Goal: Transaction & Acquisition: Subscribe to service/newsletter

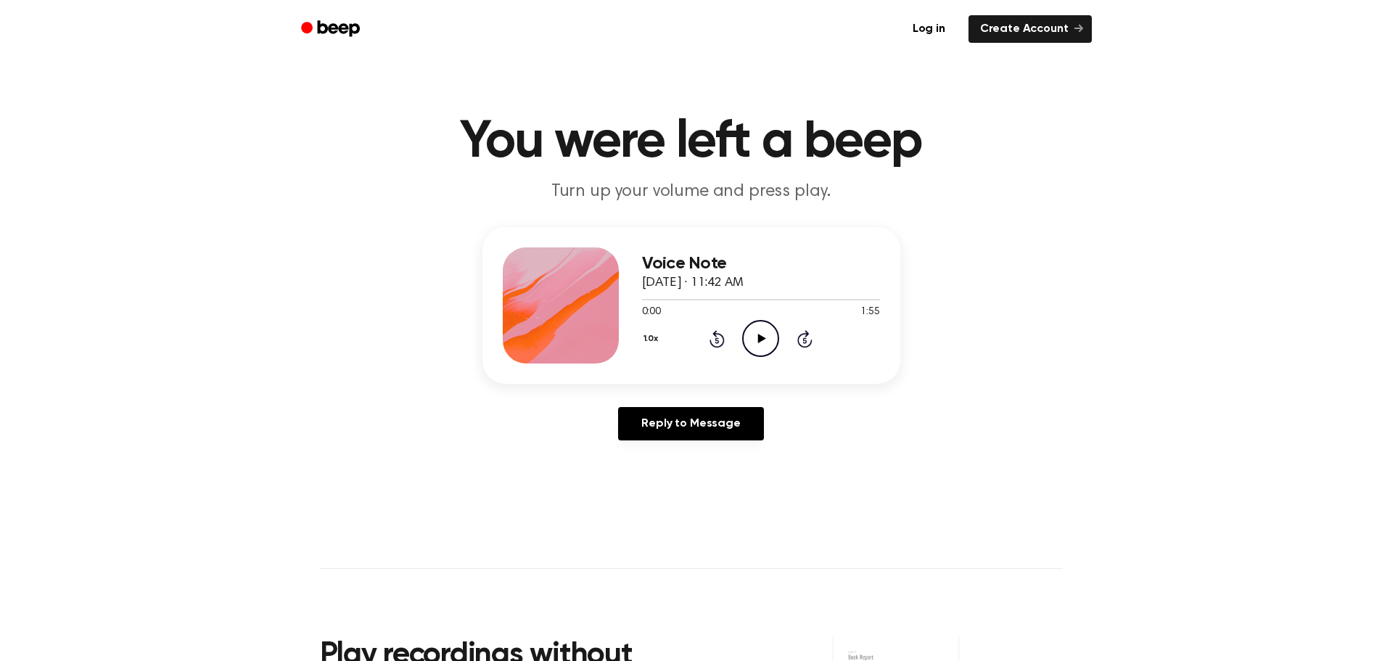
click at [758, 338] on icon at bounding box center [762, 338] width 8 height 9
drag, startPoint x: 652, startPoint y: 303, endPoint x: 601, endPoint y: 296, distance: 50.5
click at [601, 296] on div "Voice Note August 19, 2025 · 11:42 AM 0:07 1:55 Your browser does not support t…" at bounding box center [691, 305] width 418 height 157
click at [652, 305] on span at bounding box center [653, 300] width 12 height 12
drag, startPoint x: 652, startPoint y: 305, endPoint x: 615, endPoint y: 302, distance: 37.1
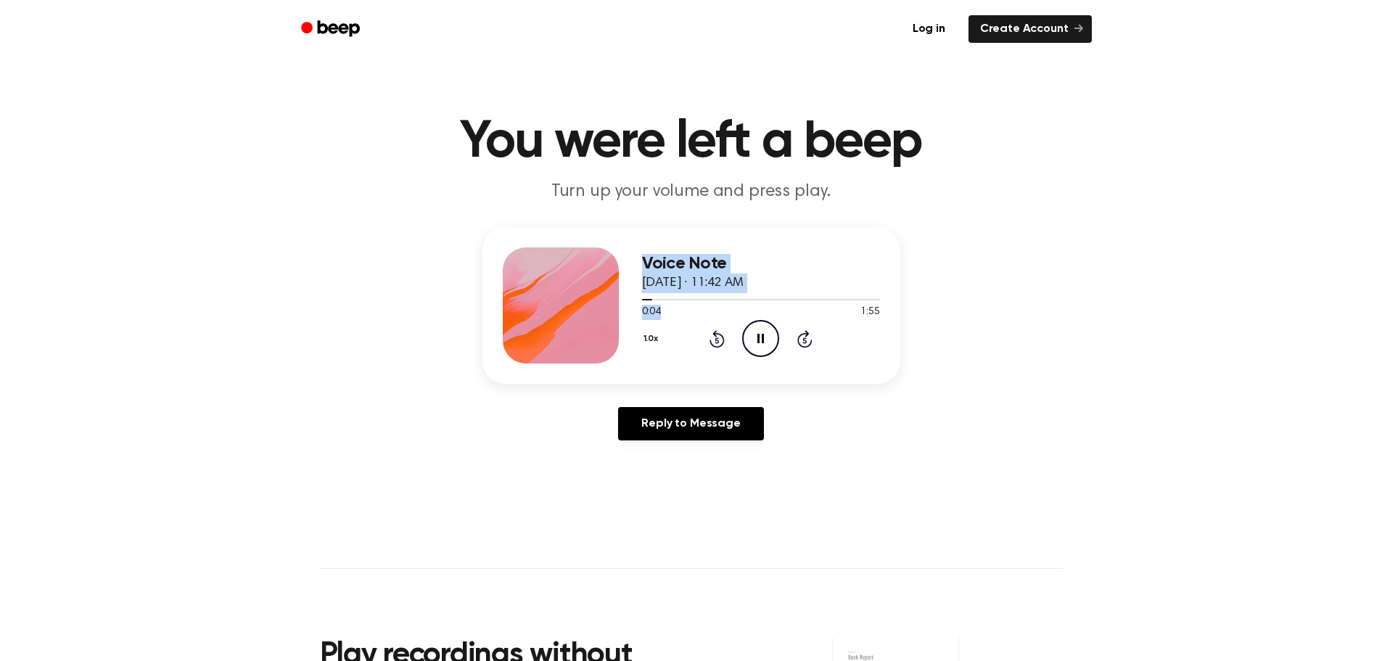
click at [615, 302] on div "Voice Note August 19, 2025 · 11:42 AM 0:04 1:55 Your browser does not support t…" at bounding box center [691, 305] width 418 height 157
click at [616, 300] on div at bounding box center [561, 305] width 116 height 116
click at [633, 294] on div "Voice Note August 19, 2025 · 11:42 AM 0:05 1:55 Your browser does not support t…" at bounding box center [691, 305] width 418 height 157
drag, startPoint x: 650, startPoint y: 297, endPoint x: 622, endPoint y: 300, distance: 27.7
click at [622, 300] on div "Voice Note August 19, 2025 · 11:42 AM 0:06 1:55 Your browser does not support t…" at bounding box center [691, 305] width 418 height 157
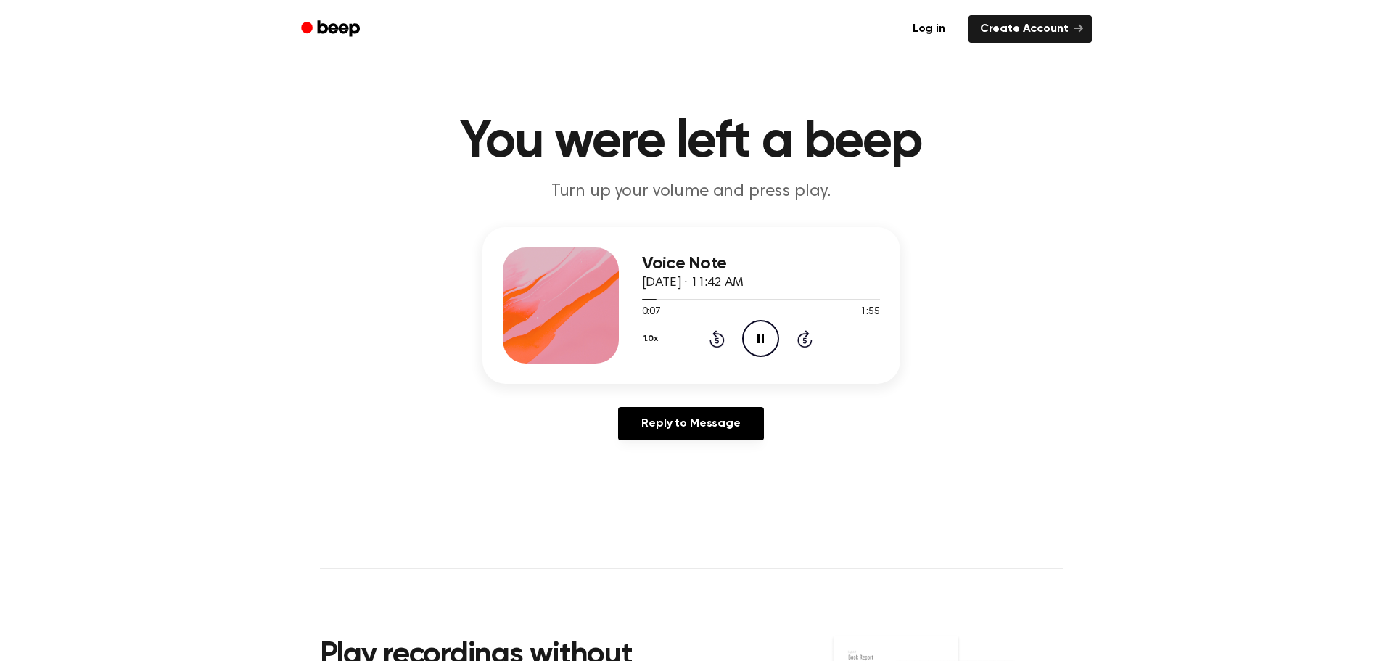
click at [755, 340] on icon "Pause Audio" at bounding box center [760, 338] width 37 height 37
click at [824, 242] on div "Voice Note August 19, 2025 · 11:42 AM 0:07 1:55 Your browser does not support t…" at bounding box center [691, 305] width 418 height 157
drag, startPoint x: 654, startPoint y: 302, endPoint x: 630, endPoint y: 298, distance: 24.2
click at [630, 298] on div "Voice Note August 19, 2025 · 11:42 AM 0:07 1:55 Your browser does not support t…" at bounding box center [691, 305] width 418 height 157
click at [644, 300] on div at bounding box center [650, 299] width 16 height 1
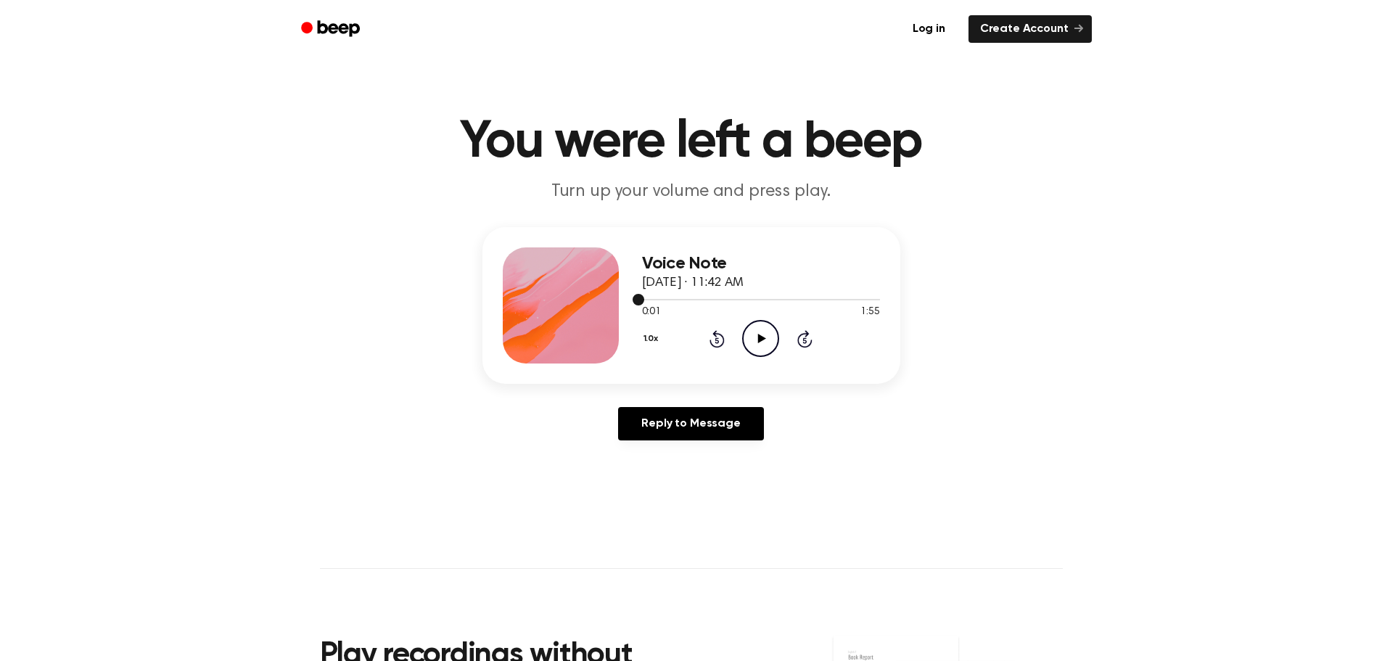
click at [644, 300] on div at bounding box center [761, 299] width 238 height 12
click at [644, 300] on div at bounding box center [761, 299] width 238 height 1
click at [749, 340] on icon "Play Audio" at bounding box center [760, 338] width 37 height 37
click at [754, 342] on icon "Pause Audio" at bounding box center [760, 338] width 37 height 37
click at [758, 329] on icon "Play Audio" at bounding box center [760, 338] width 37 height 37
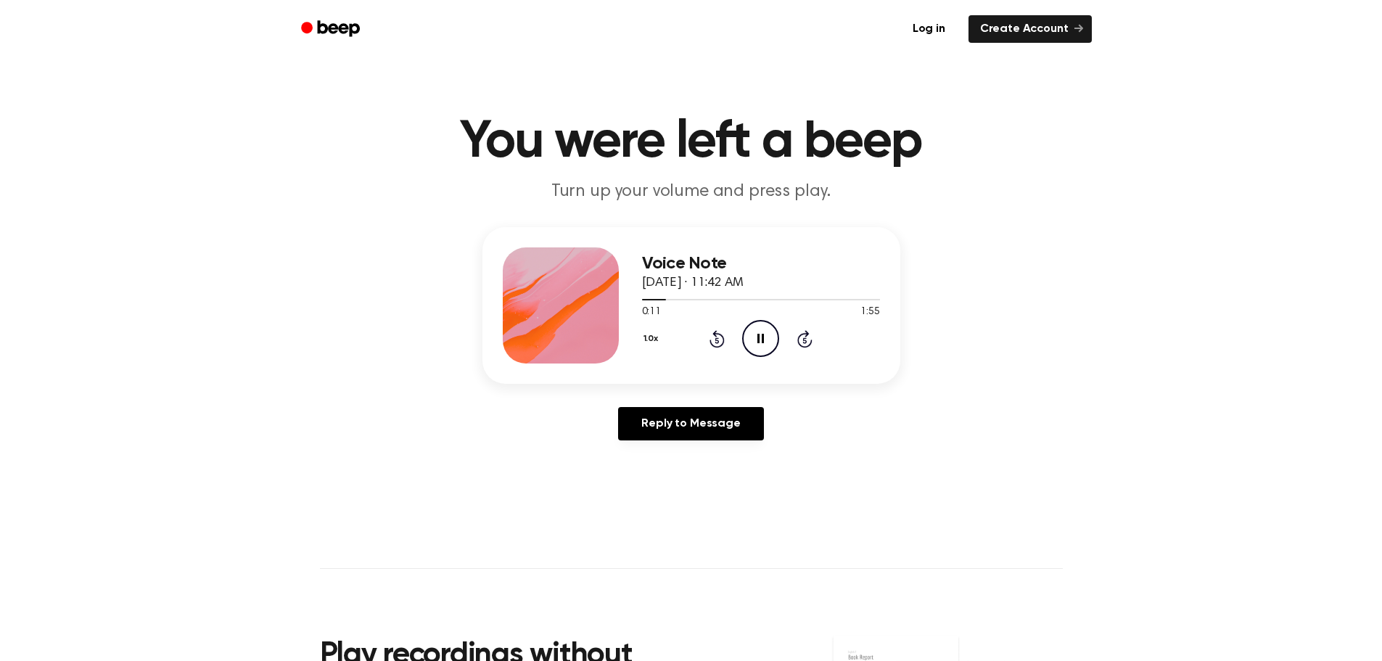
click at [655, 341] on button "1.0x" at bounding box center [653, 338] width 22 height 25
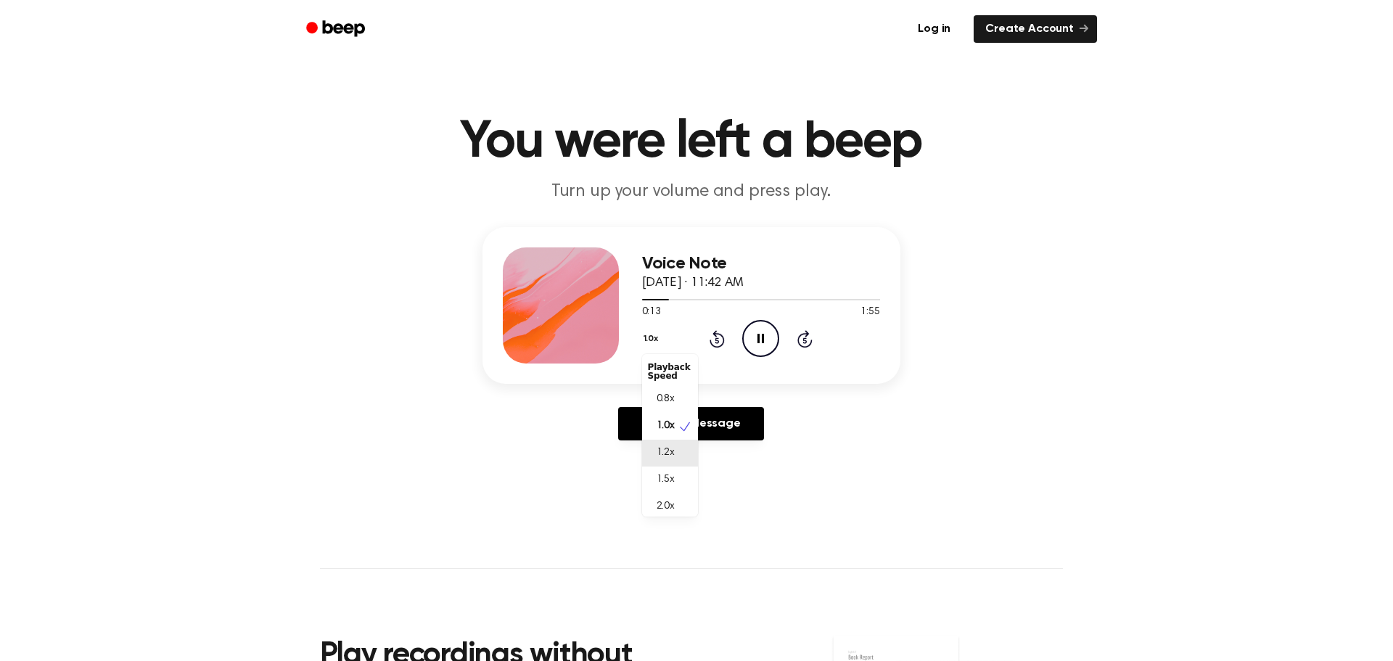
click at [660, 445] on div "1.2x" at bounding box center [670, 453] width 56 height 27
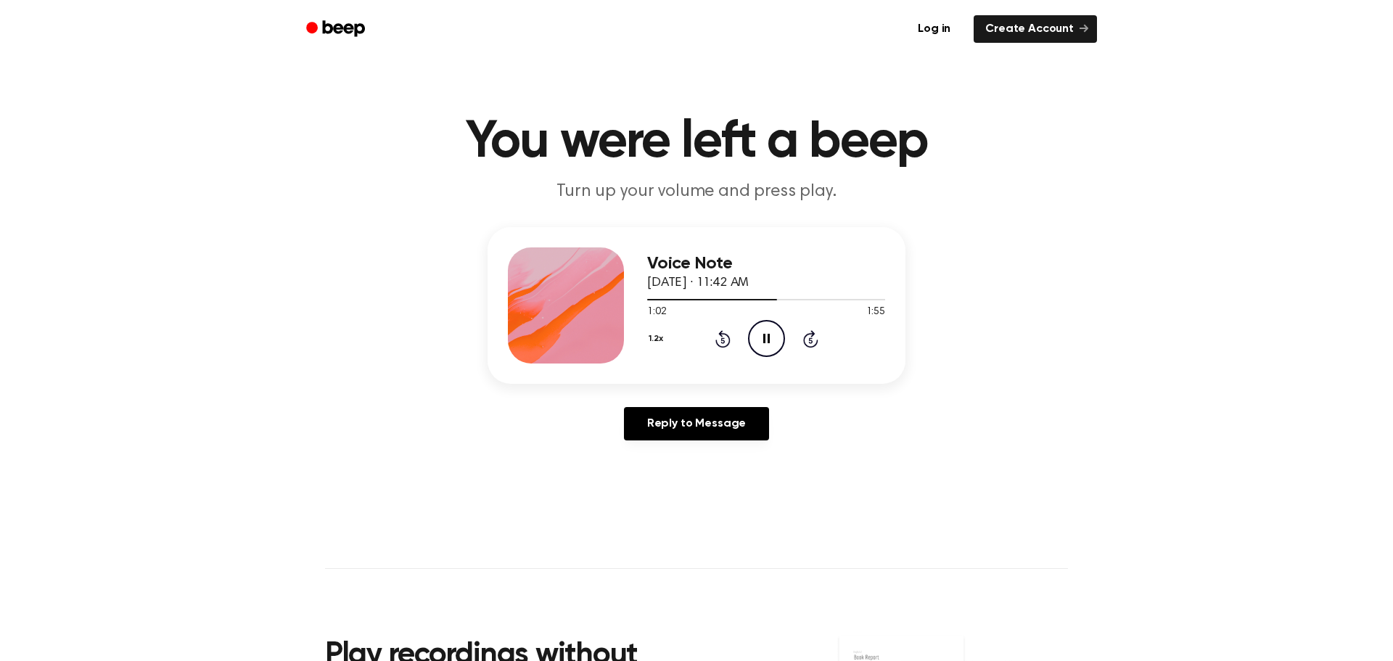
click at [647, 338] on button "1.2x" at bounding box center [657, 338] width 21 height 25
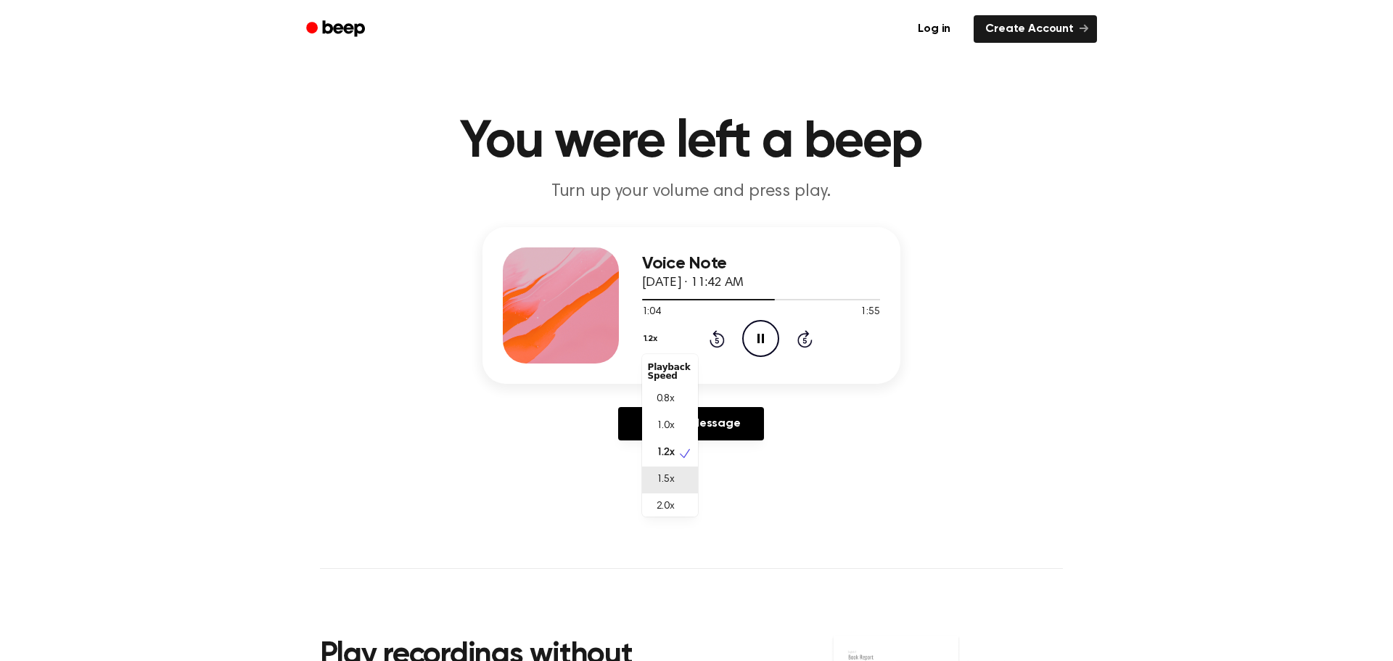
click at [675, 472] on div "1.5x" at bounding box center [670, 480] width 56 height 27
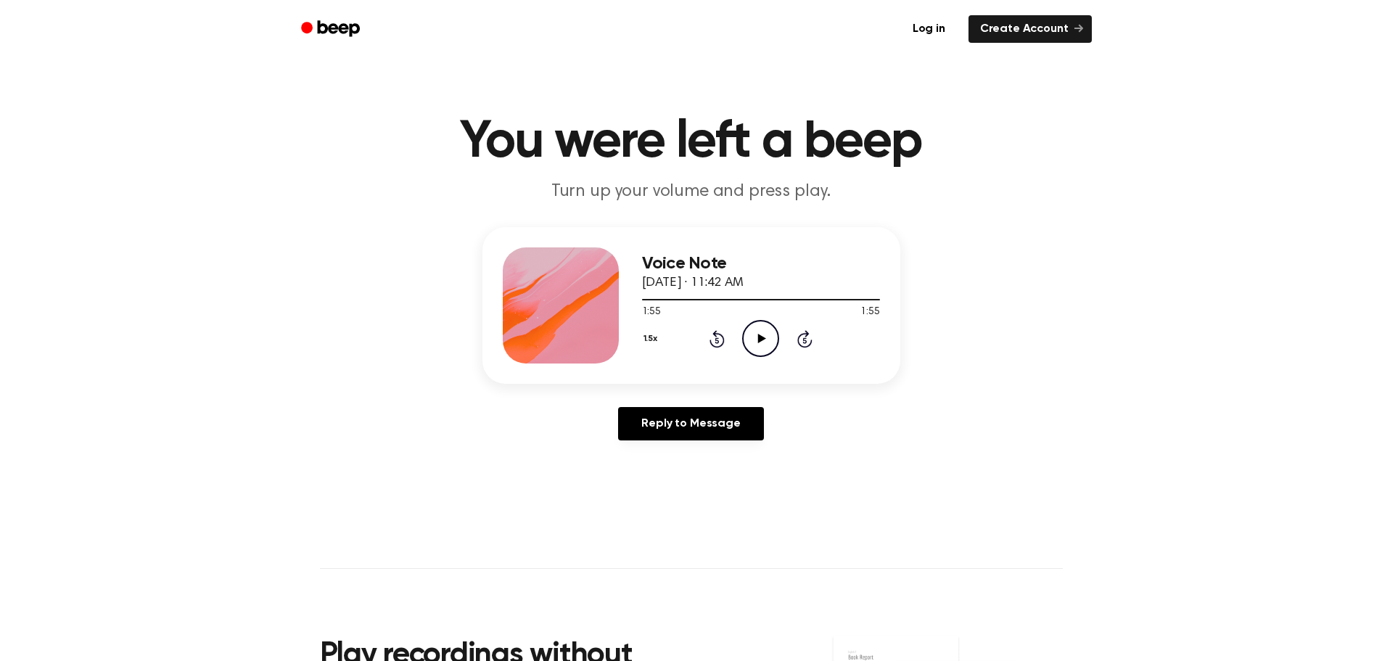
click at [1035, 255] on div "Voice Note August 19, 2025 · 11:42 AM 1:55 1:55 Your browser does not support t…" at bounding box center [690, 339] width 1347 height 225
click at [931, 266] on div "Voice Note August 19, 2025 · 11:42 AM 1:55 1:55 Your browser does not support t…" at bounding box center [690, 339] width 1347 height 225
drag, startPoint x: 804, startPoint y: 266, endPoint x: 772, endPoint y: 239, distance: 41.2
click at [772, 239] on div "Voice Note August 19, 2025 · 11:42 AM 1:55 1:55 Your browser does not support t…" at bounding box center [691, 305] width 418 height 157
click at [590, 308] on div at bounding box center [561, 305] width 116 height 116
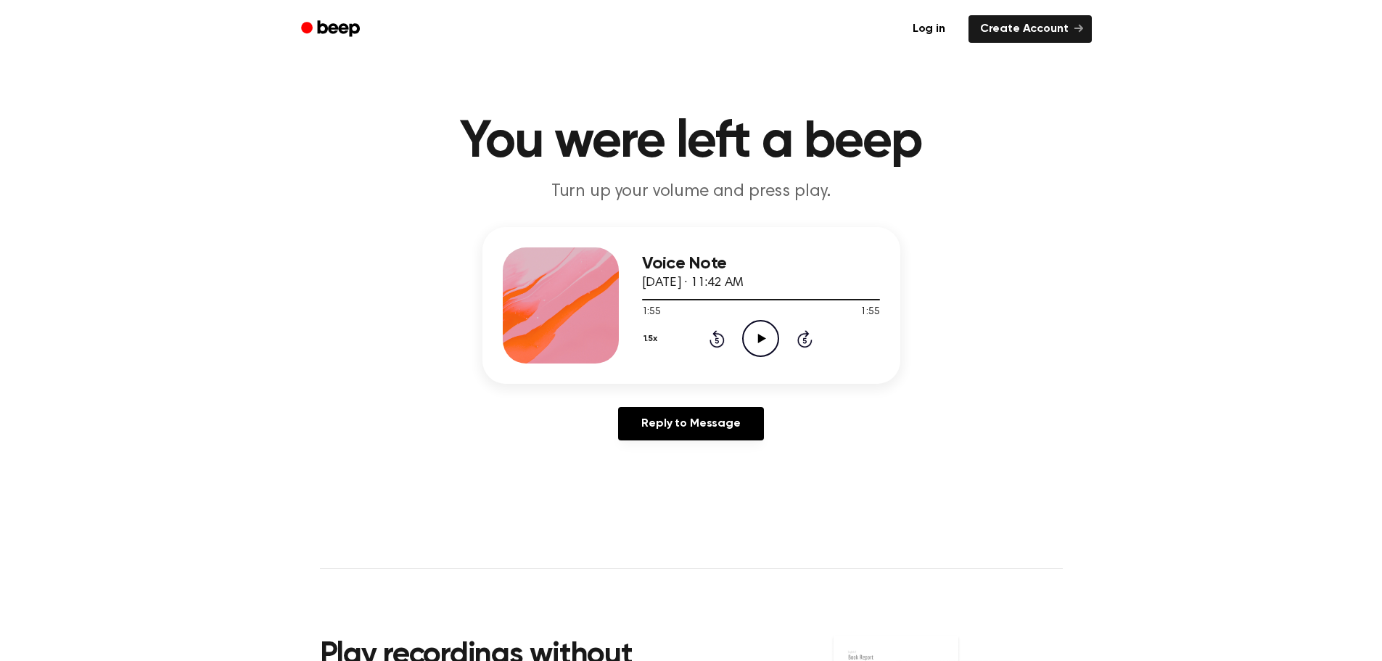
click at [1287, 295] on div "Voice Note August 19, 2025 · 11:42 AM 1:55 1:55 Your browser does not support t…" at bounding box center [690, 339] width 1347 height 225
drag, startPoint x: 263, startPoint y: 311, endPoint x: 364, endPoint y: 387, distance: 127.4
click at [260, 311] on div "Voice Note August 19, 2025 · 11:42 AM 1:55 1:55 Your browser does not support t…" at bounding box center [690, 339] width 1347 height 225
click at [1257, 177] on header "You were left a beep Turn up your volume and press play." at bounding box center [690, 160] width 1347 height 88
drag, startPoint x: 826, startPoint y: 345, endPoint x: 838, endPoint y: 358, distance: 18.0
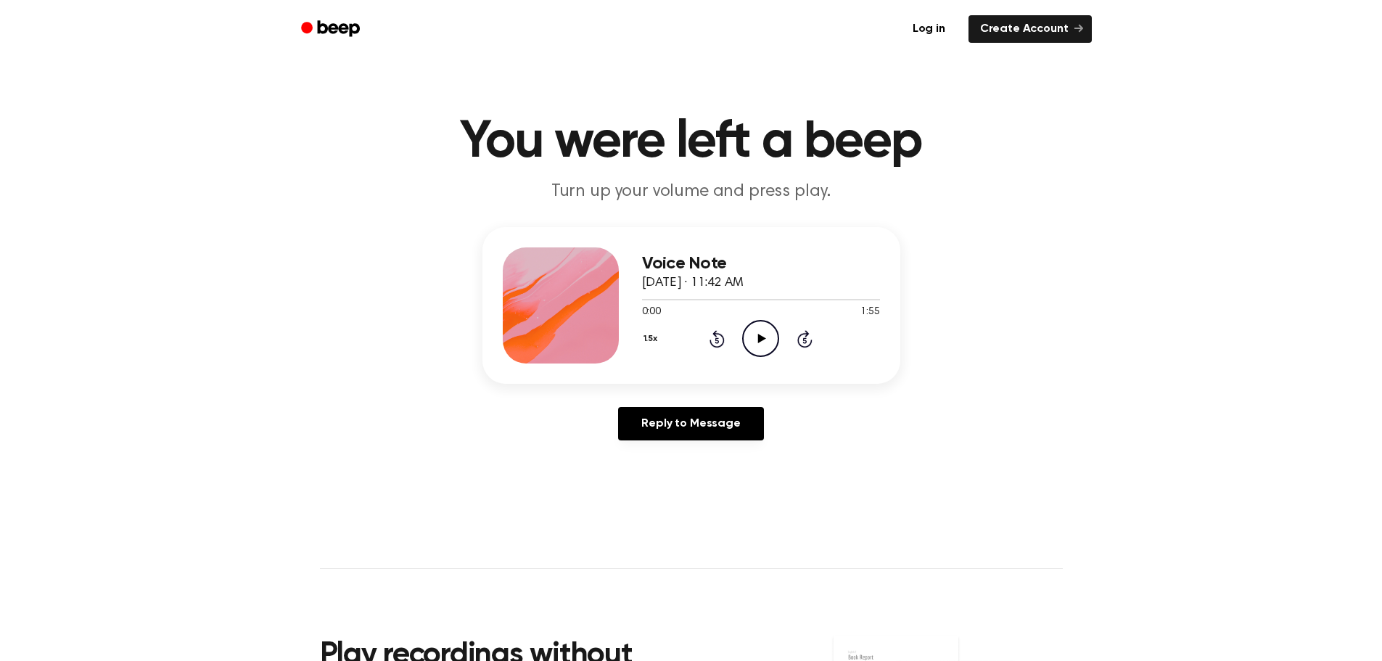
click at [838, 358] on div "Voice Note [DATE] · 11:42 AM 0:00 1:55 Your browser does not support the [objec…" at bounding box center [761, 305] width 238 height 116
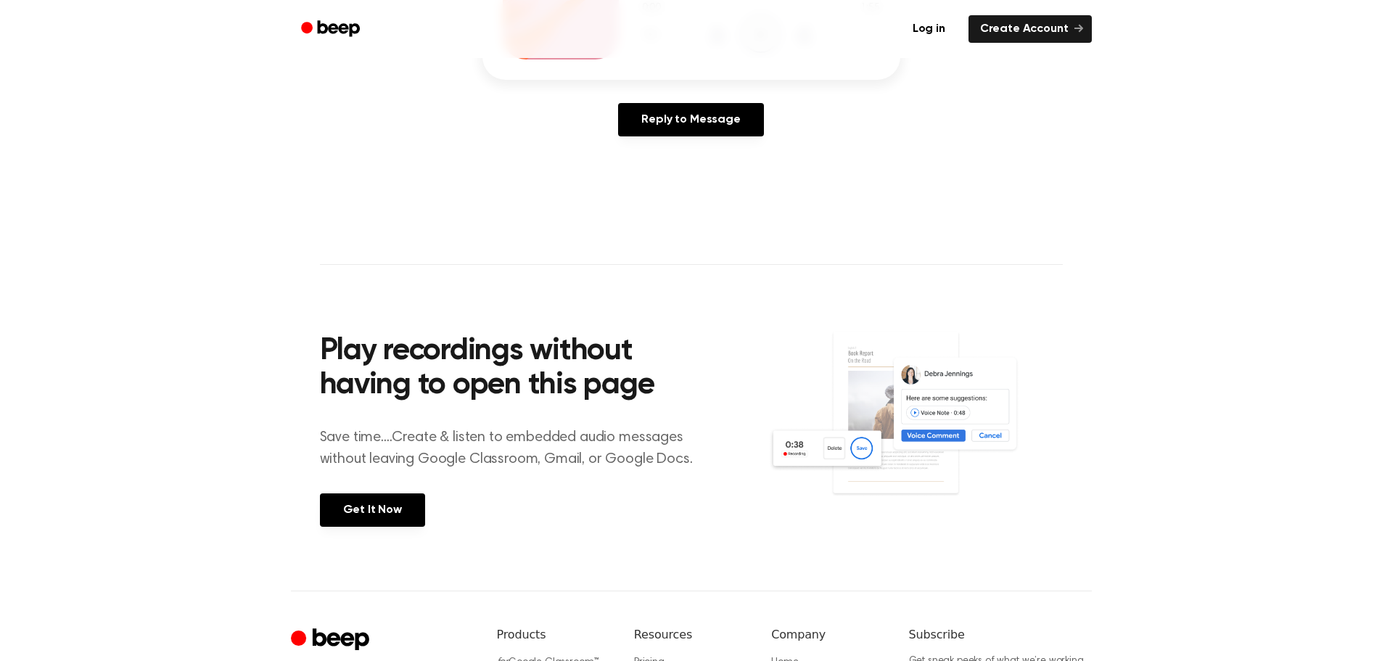
scroll to position [70, 0]
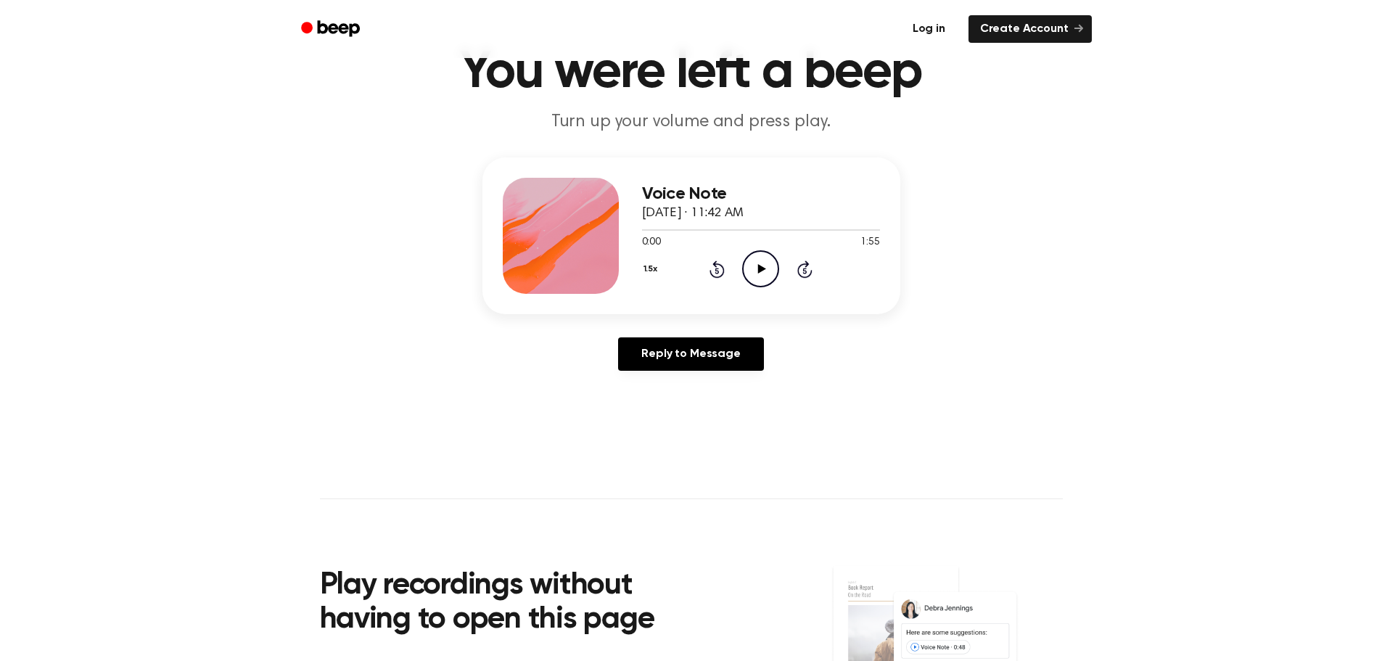
click at [926, 31] on link "Log in" at bounding box center [929, 28] width 62 height 33
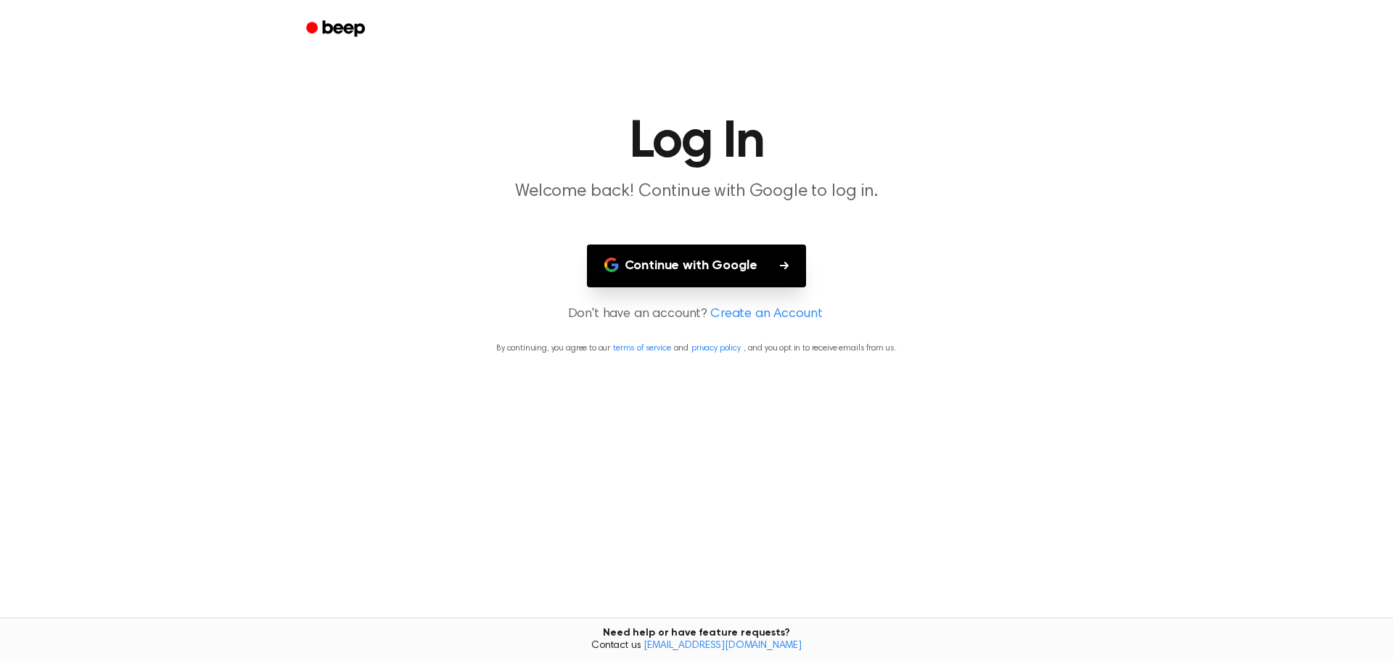
click at [654, 268] on button "Continue with Google" at bounding box center [697, 265] width 220 height 43
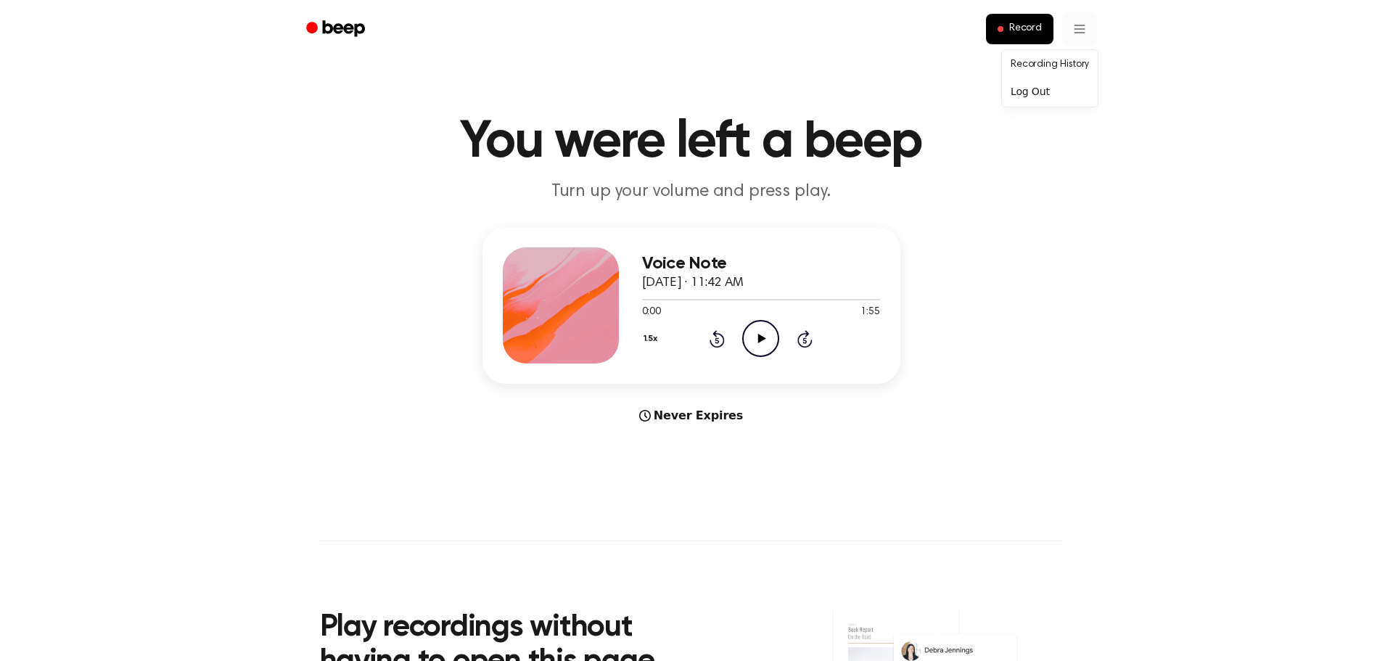
click at [1073, 32] on html "Record You were left a beep Turn up your volume and press play. Voice Note [DAT…" at bounding box center [696, 571] width 1393 height 1142
click at [1046, 164] on html "Record You were left a beep Turn up your volume and press play. Voice Note [DAT…" at bounding box center [696, 571] width 1393 height 1142
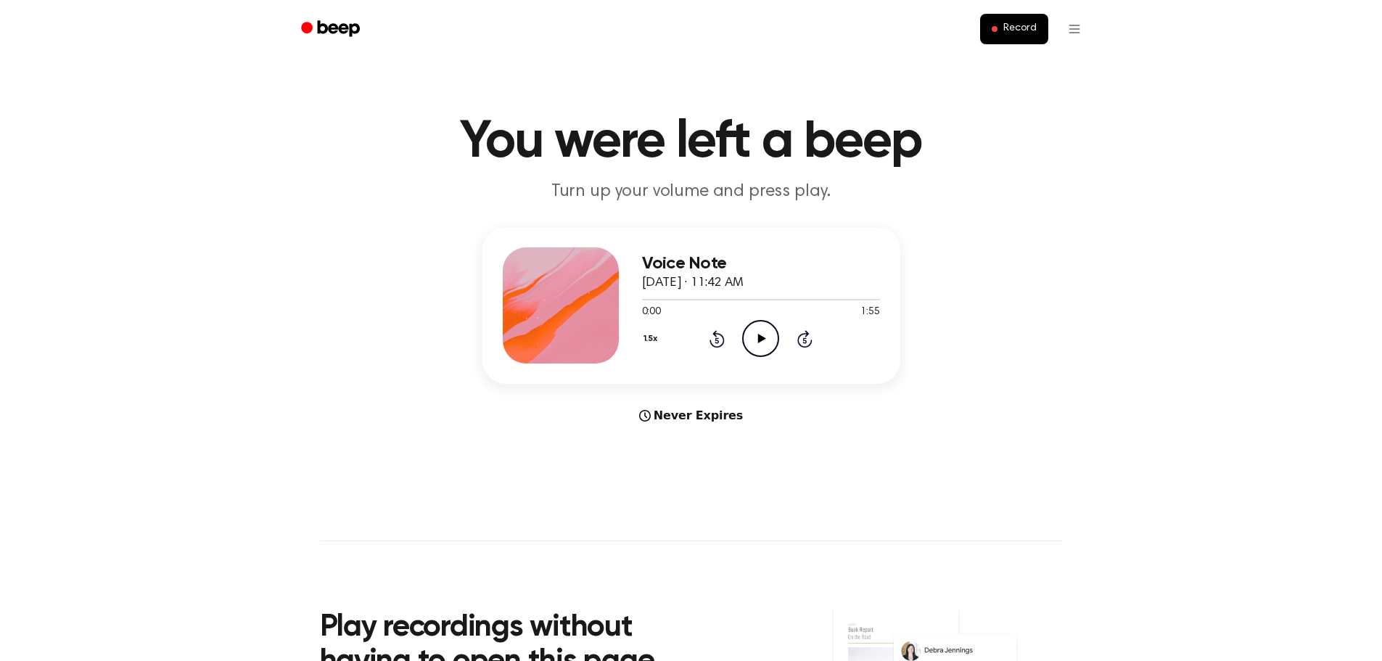
click at [668, 234] on div "Voice Note [DATE] · 11:42 AM 0:00 1:55 Your browser does not support the [objec…" at bounding box center [691, 305] width 418 height 157
click at [594, 282] on div at bounding box center [561, 305] width 116 height 116
drag, startPoint x: 847, startPoint y: 251, endPoint x: 1013, endPoint y: 25, distance: 280.4
click at [1013, 25] on span "Record" at bounding box center [1019, 28] width 33 height 13
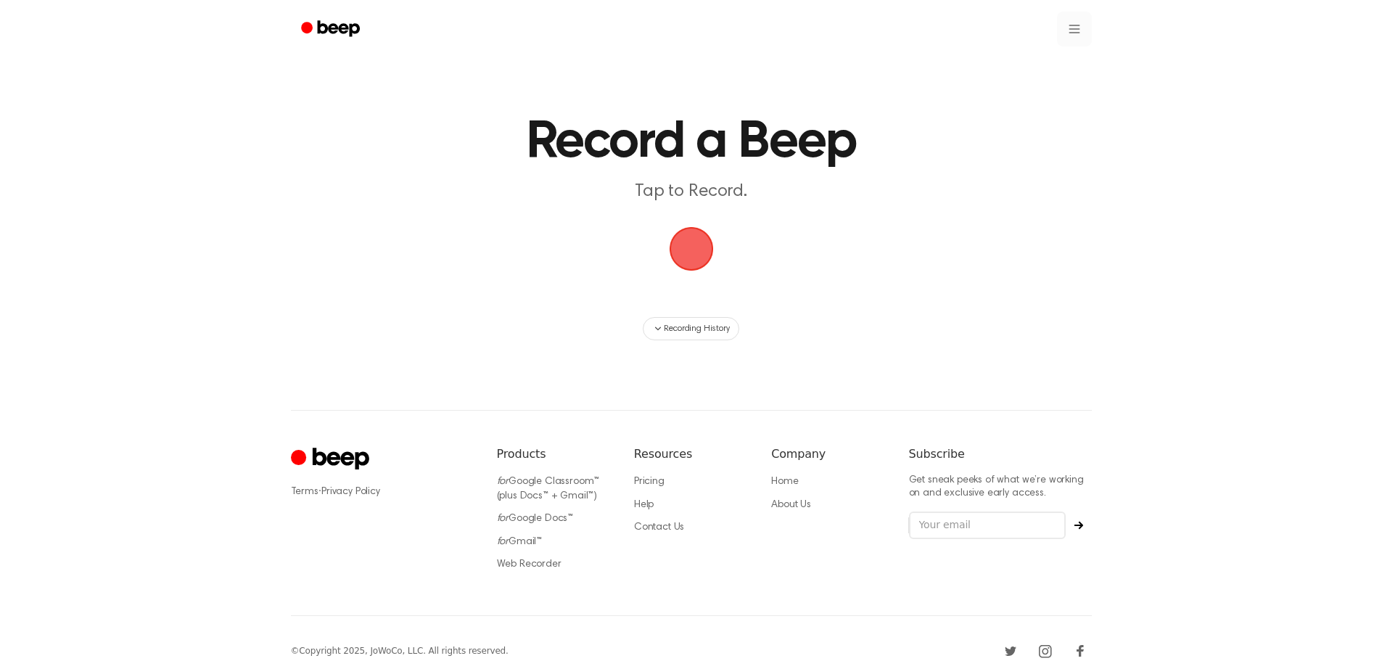
click at [1074, 32] on html "Record a Beep Tap to Record. Recording History ⚠️ We are experiencing issues wi…" at bounding box center [691, 343] width 1382 height 686
click at [1073, 58] on link "Recording History" at bounding box center [1050, 65] width 90 height 24
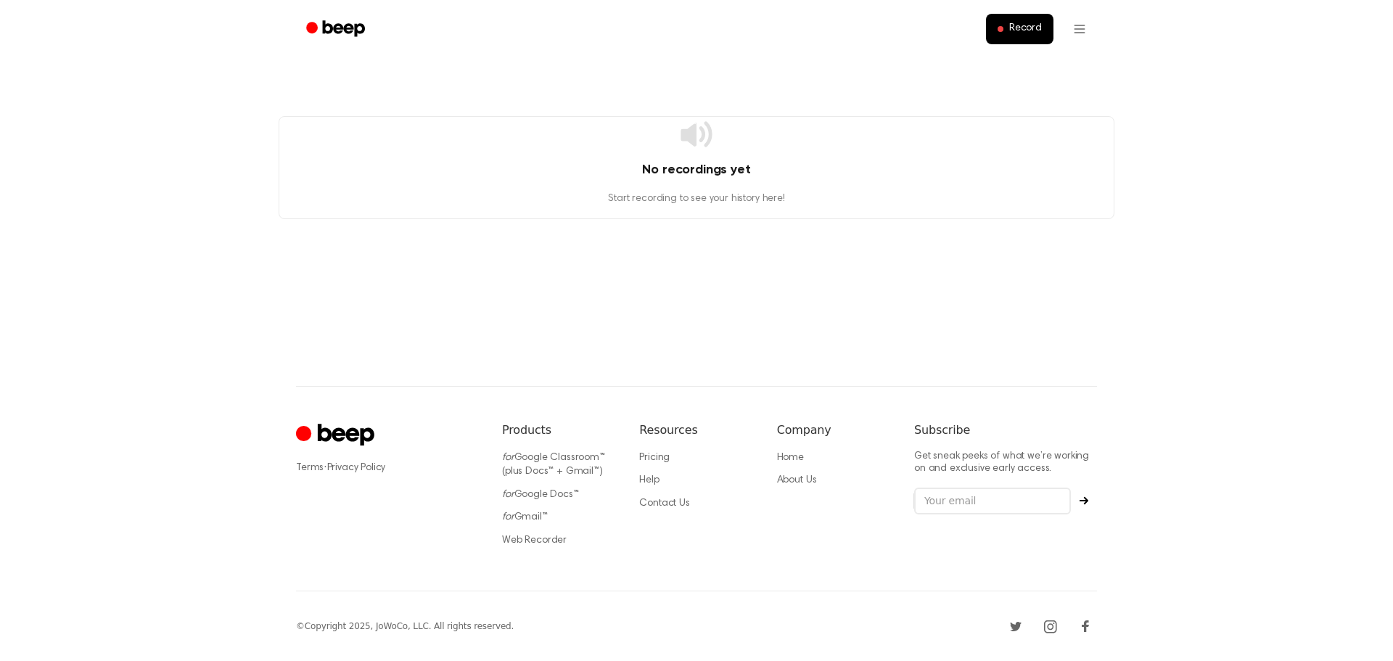
click at [324, 21] on icon "Beep" at bounding box center [344, 28] width 42 height 16
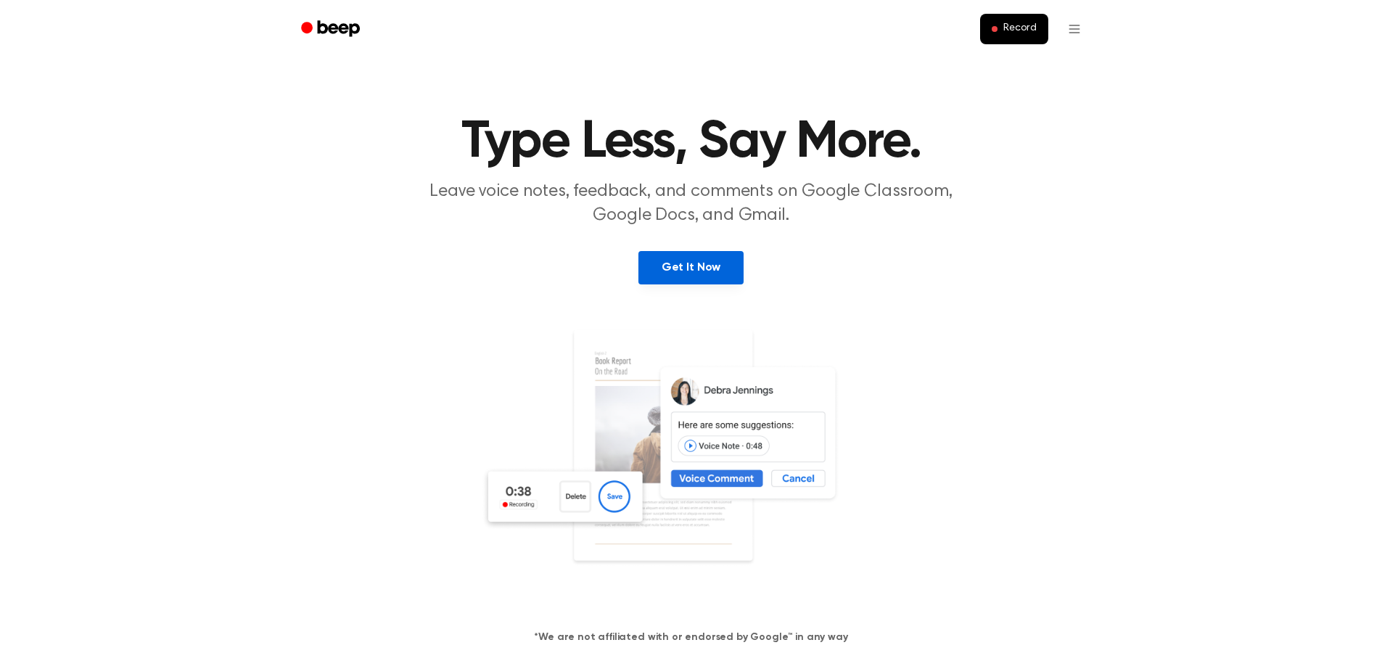
click at [716, 278] on link "Get It Now" at bounding box center [690, 267] width 105 height 33
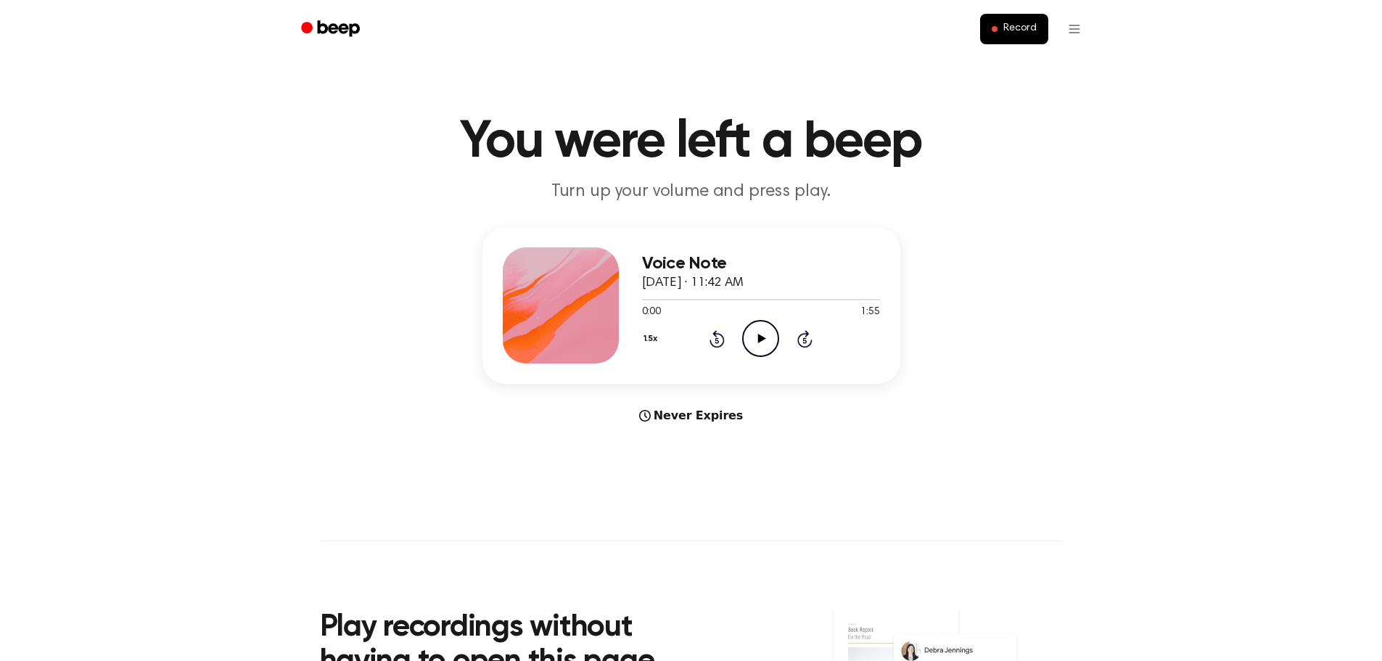
drag, startPoint x: 803, startPoint y: 255, endPoint x: 522, endPoint y: 283, distance: 282.2
click at [512, 284] on div at bounding box center [561, 305] width 116 height 116
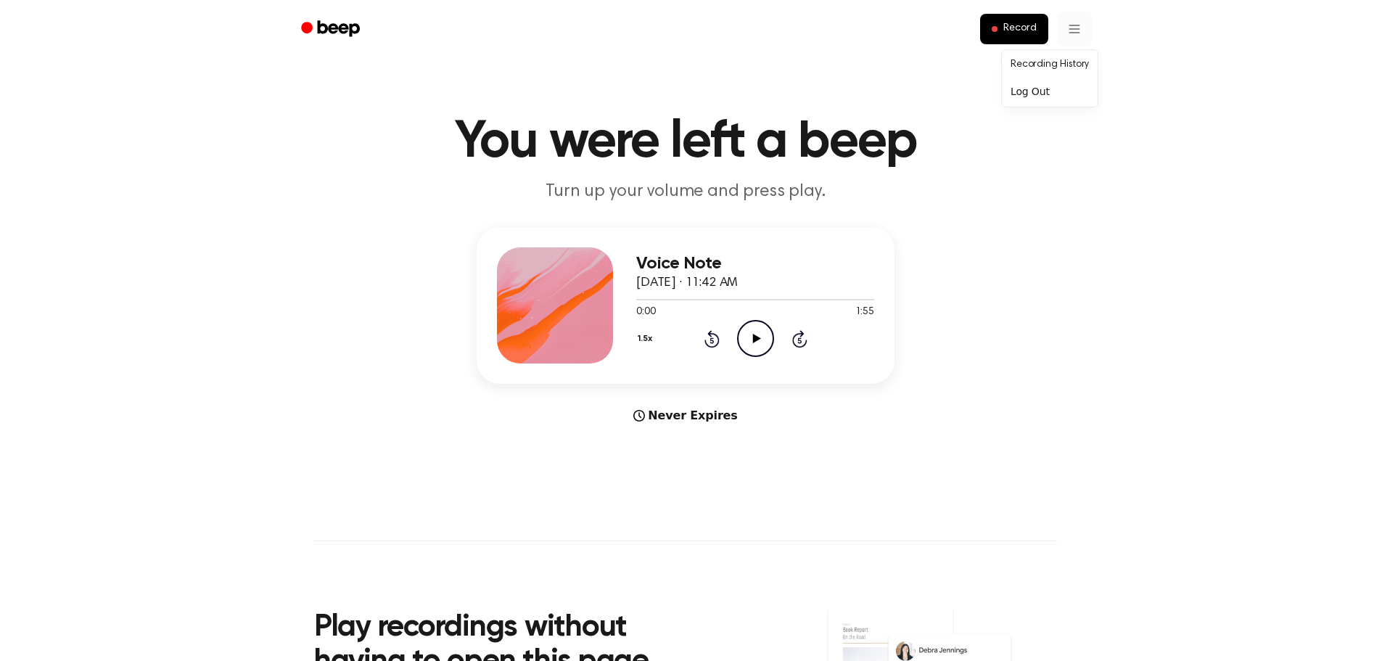
click at [1069, 32] on html "Record You were left a beep Turn up your volume and press play. Voice Note [DAT…" at bounding box center [691, 571] width 1382 height 1142
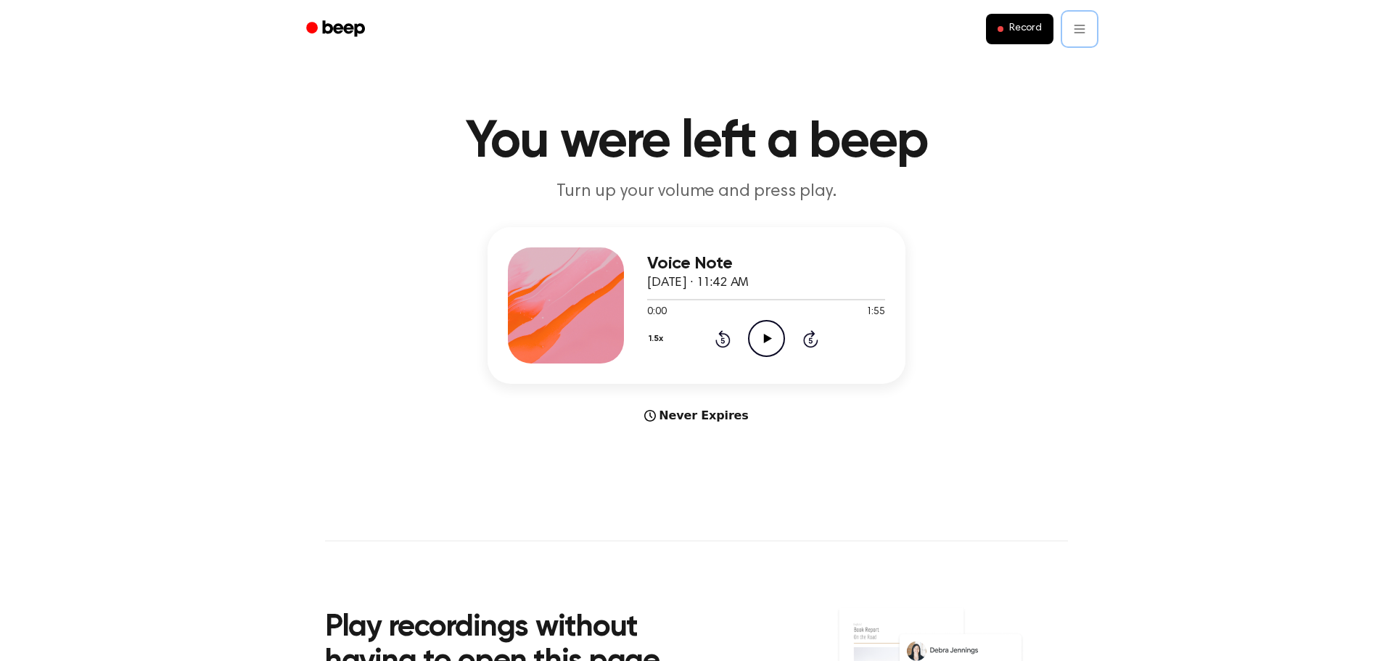
click at [1077, 149] on html "Record You were left a beep Turn up your volume and press play. Voice Note Augu…" at bounding box center [696, 571] width 1393 height 1142
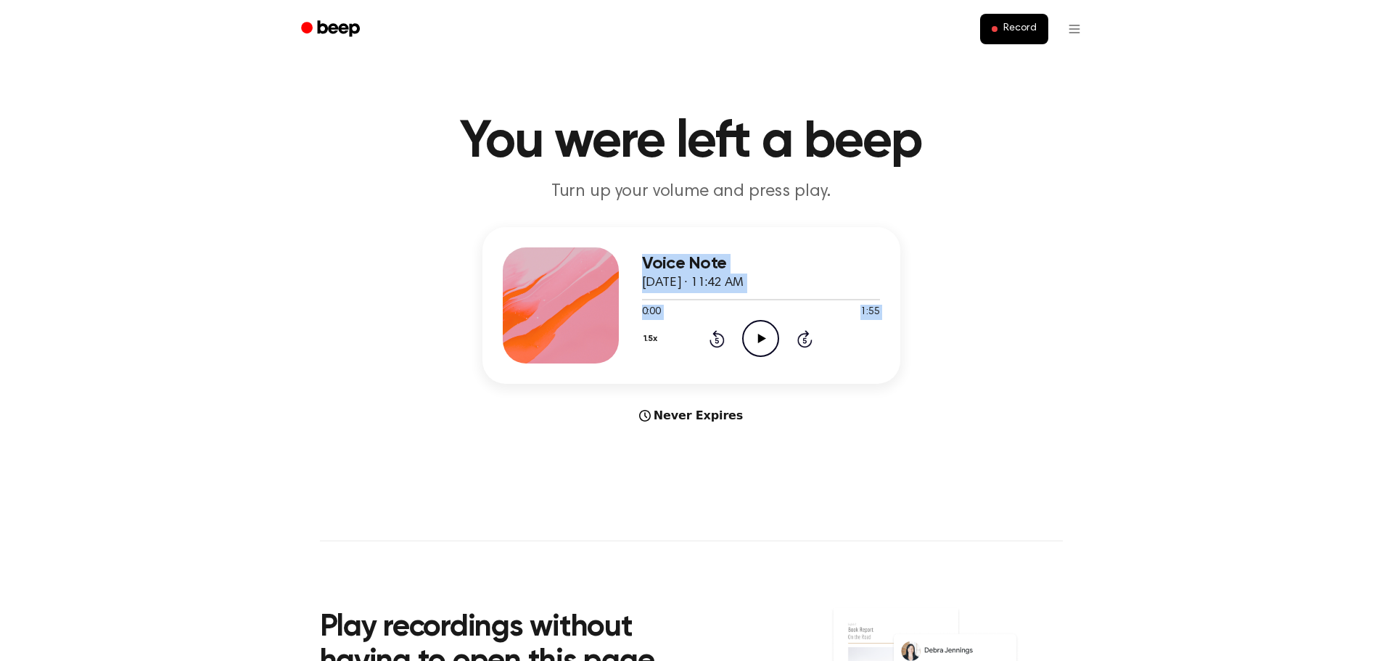
drag, startPoint x: 614, startPoint y: 231, endPoint x: 770, endPoint y: 324, distance: 182.5
click at [770, 324] on div "Voice Note [DATE] · 11:42 AM 0:00 1:55 Your browser does not support the [objec…" at bounding box center [691, 305] width 418 height 157
click at [973, 271] on div "Voice Note August 19, 2025 · 11:42 AM 0:00 1:55 Your browser does not support t…" at bounding box center [690, 325] width 1347 height 197
